Goal: Information Seeking & Learning: Check status

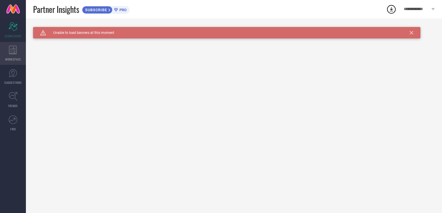
click at [10, 51] on icon at bounding box center [13, 50] width 8 height 9
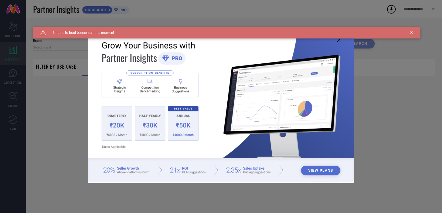
type input "1 STOP FASHION"
type input "All"
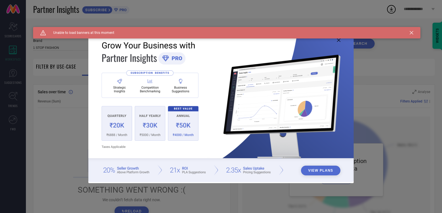
click at [411, 32] on icon at bounding box center [410, 32] width 3 height 3
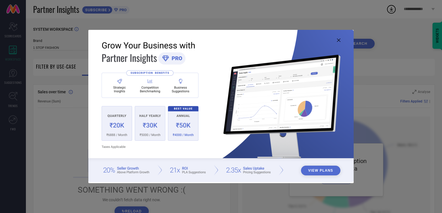
click at [339, 41] on icon at bounding box center [338, 40] width 3 height 3
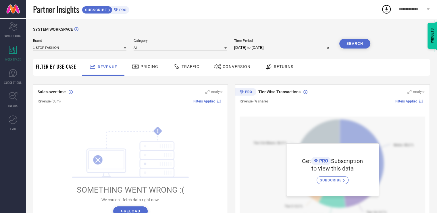
click at [146, 69] on span "Pricing" at bounding box center [150, 66] width 18 height 5
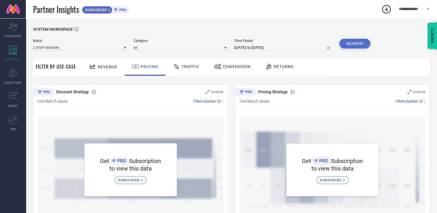
click at [184, 70] on div "Traffic" at bounding box center [186, 67] width 29 height 10
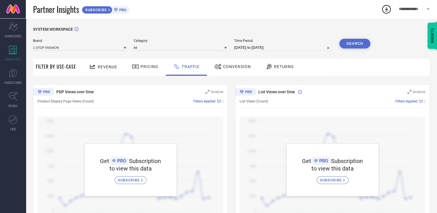
click at [215, 64] on icon at bounding box center [218, 66] width 7 height 7
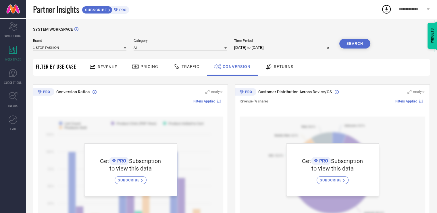
click at [293, 64] on div "Returns" at bounding box center [279, 67] width 31 height 10
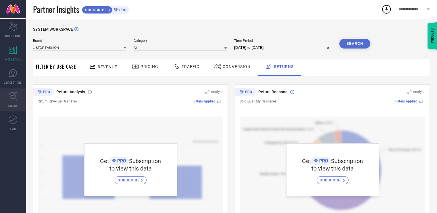
click at [10, 99] on icon at bounding box center [13, 96] width 9 height 9
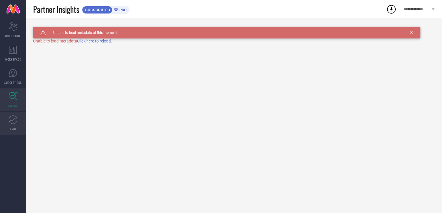
click at [14, 122] on icon at bounding box center [13, 120] width 9 height 9
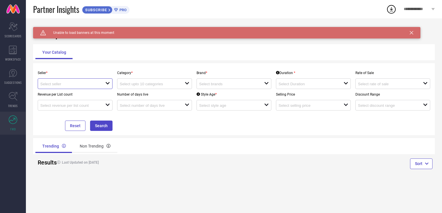
click at [49, 86] on input at bounding box center [69, 84] width 58 height 4
click at [52, 96] on li "Myntra ( MINT_1 )" at bounding box center [75, 95] width 74 height 10
type input "Myntra ( MINT_1 )"
click at [137, 82] on div at bounding box center [152, 83] width 65 height 5
click at [201, 86] on input at bounding box center [228, 84] width 58 height 4
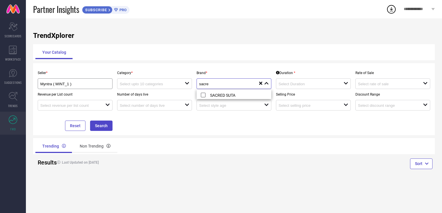
type input "sacre"
click at [225, 71] on div "Brand * sacre close reset" at bounding box center [233, 79] width 79 height 22
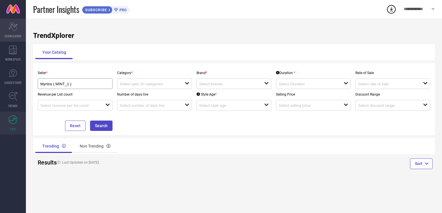
click at [12, 34] on span "SCORECARDS" at bounding box center [13, 36] width 17 height 4
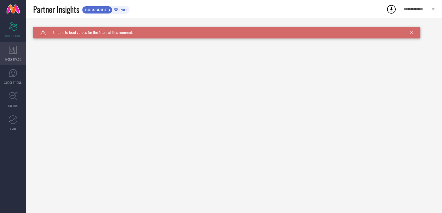
click at [10, 49] on icon at bounding box center [13, 50] width 8 height 9
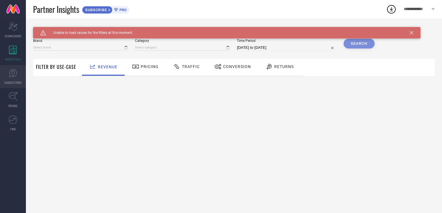
type input "1 STOP FASHION"
type input "All"
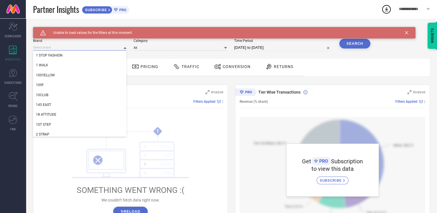
click at [112, 47] on input at bounding box center [79, 48] width 93 height 6
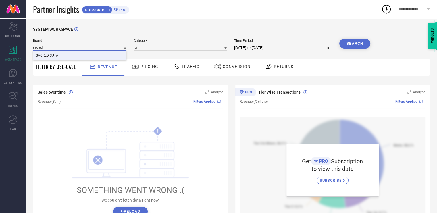
type input "sacred"
click at [72, 56] on div "SACRED SUTA" at bounding box center [79, 56] width 93 height 10
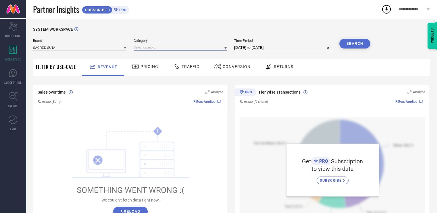
click at [208, 49] on input at bounding box center [180, 48] width 93 height 6
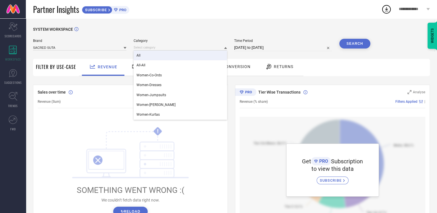
click at [148, 54] on div "All" at bounding box center [180, 56] width 93 height 10
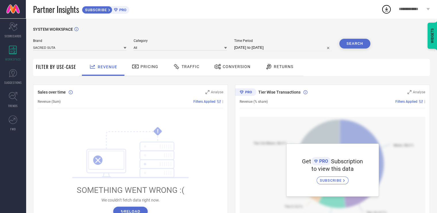
click at [351, 44] on button "Search" at bounding box center [355, 44] width 31 height 10
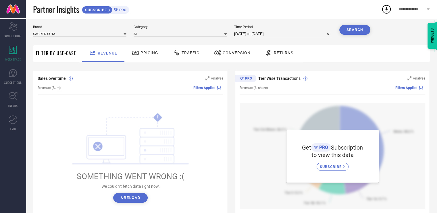
scroll to position [14, 0]
